Goal: Navigation & Orientation: Find specific page/section

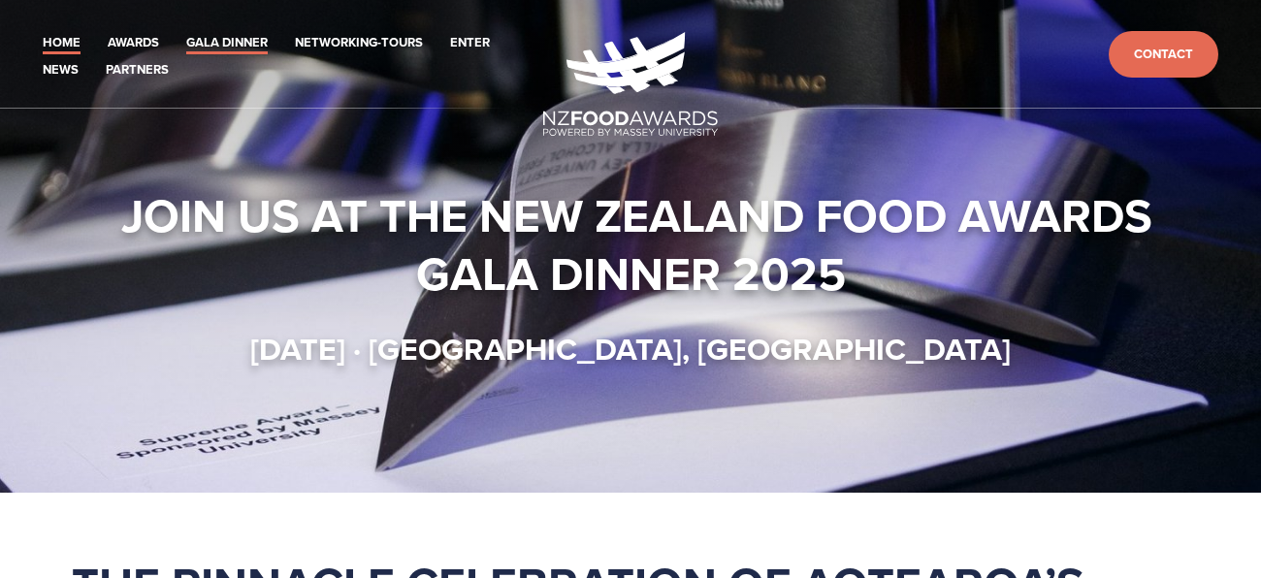
click at [203, 42] on link "Gala Dinner" at bounding box center [227, 43] width 82 height 22
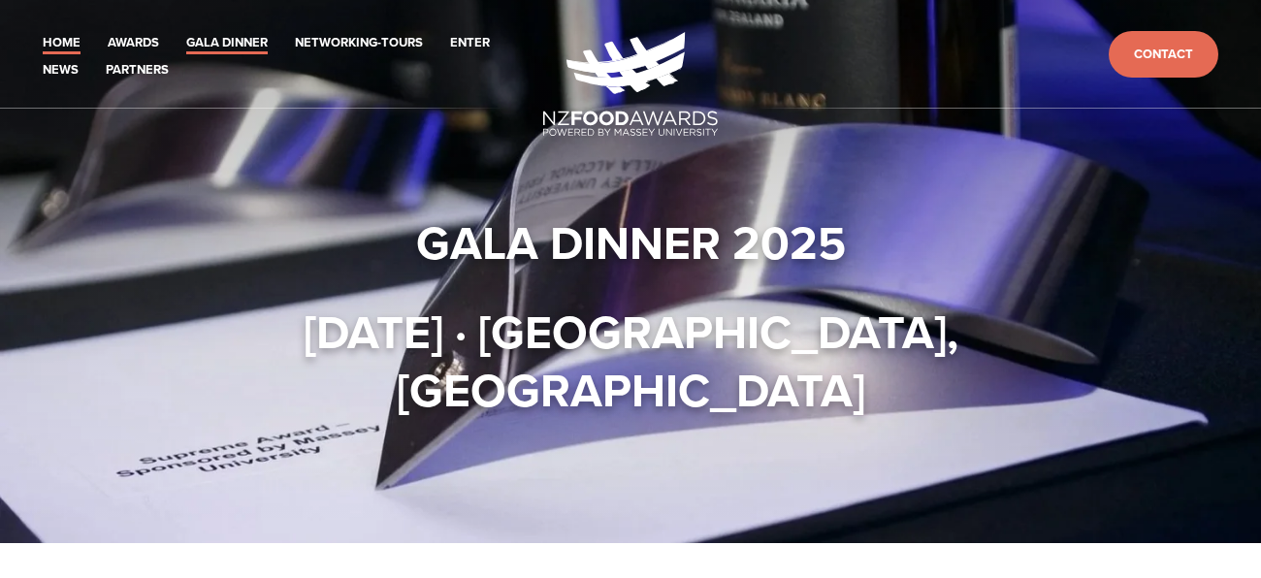
click at [59, 44] on link "Home" at bounding box center [62, 43] width 38 height 22
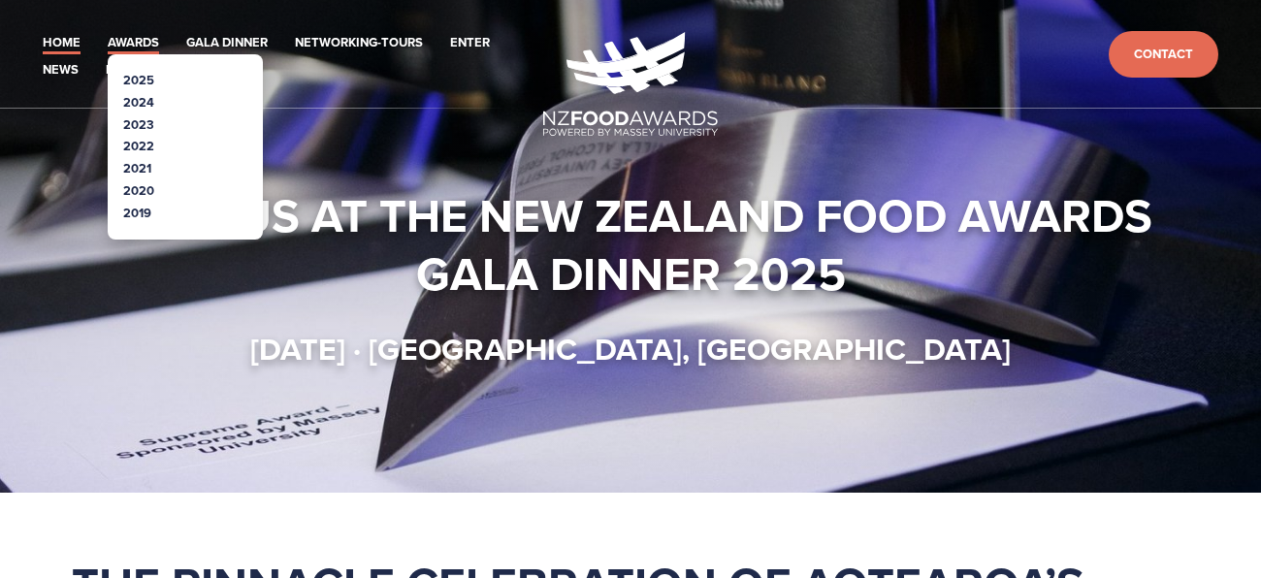
click at [119, 49] on link "Awards" at bounding box center [133, 43] width 51 height 22
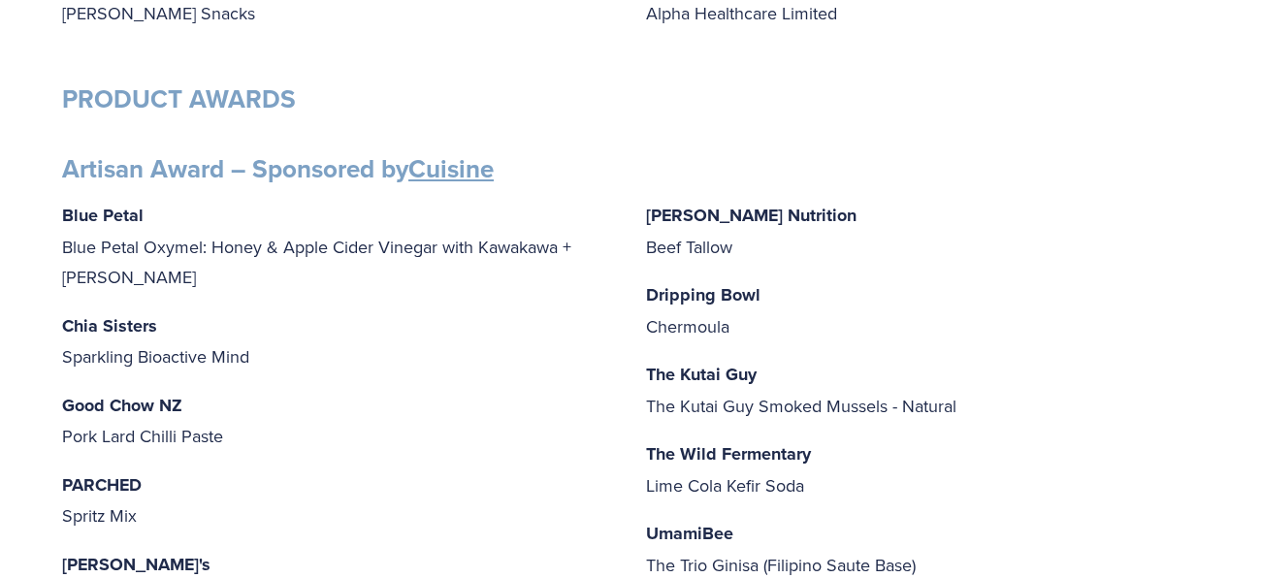
scroll to position [689, 0]
click at [208, 216] on p "Blue Petal Blue Petal Oxymel: Honey & Apple Cider Vinegar with Kawakawa + Ginger" at bounding box center [338, 245] width 553 height 93
